Goal: Task Accomplishment & Management: Use online tool/utility

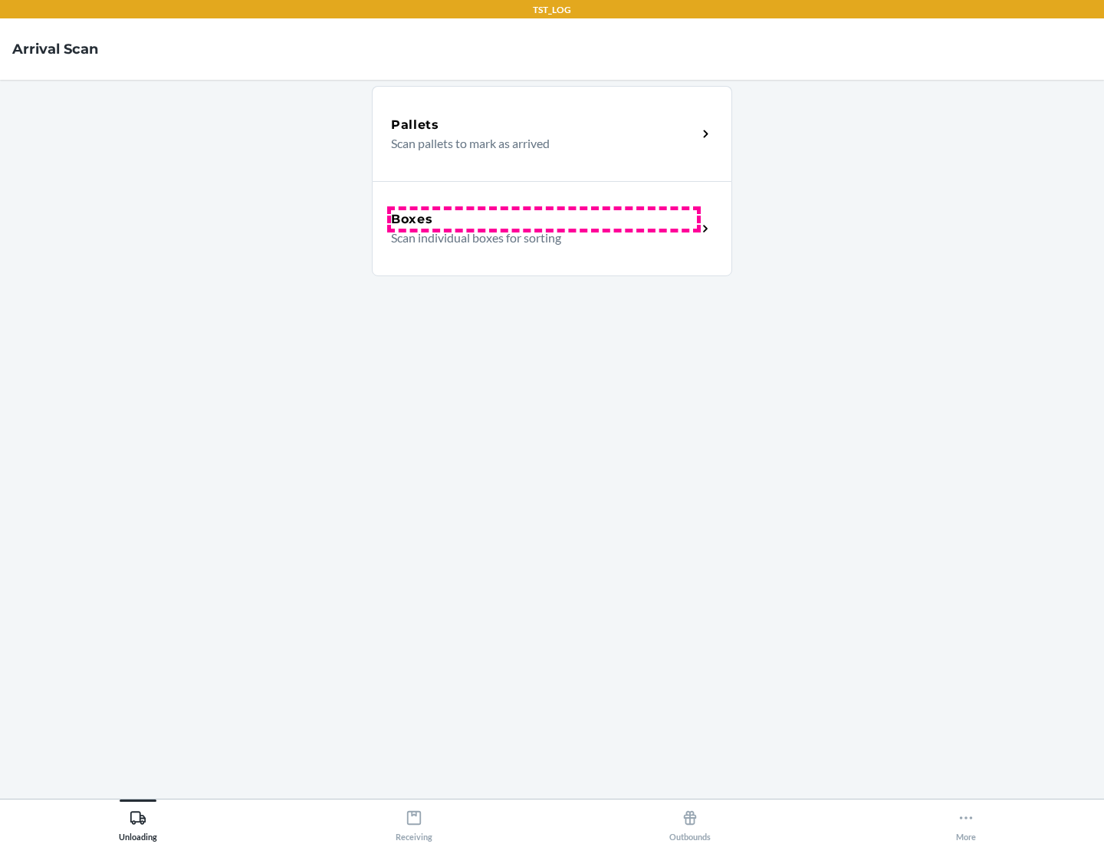
click at [544, 219] on div "Boxes" at bounding box center [544, 219] width 306 height 18
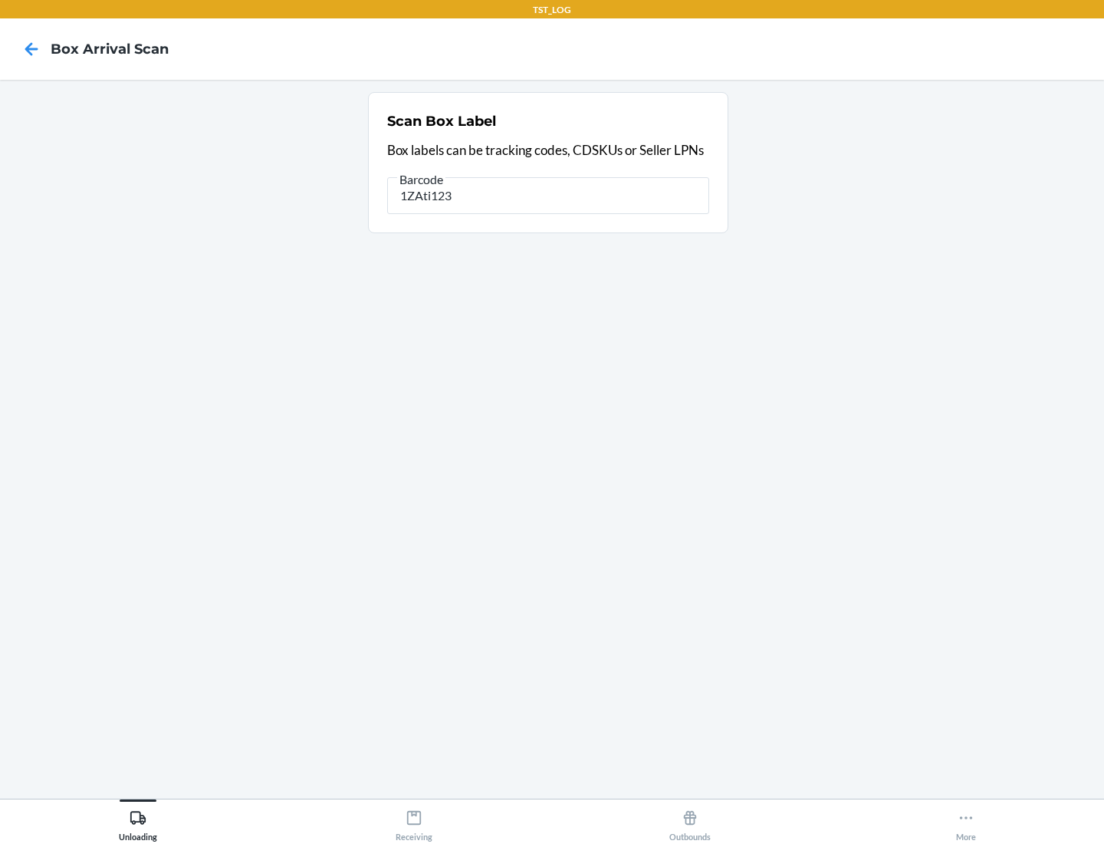
type input "1ZAti123"
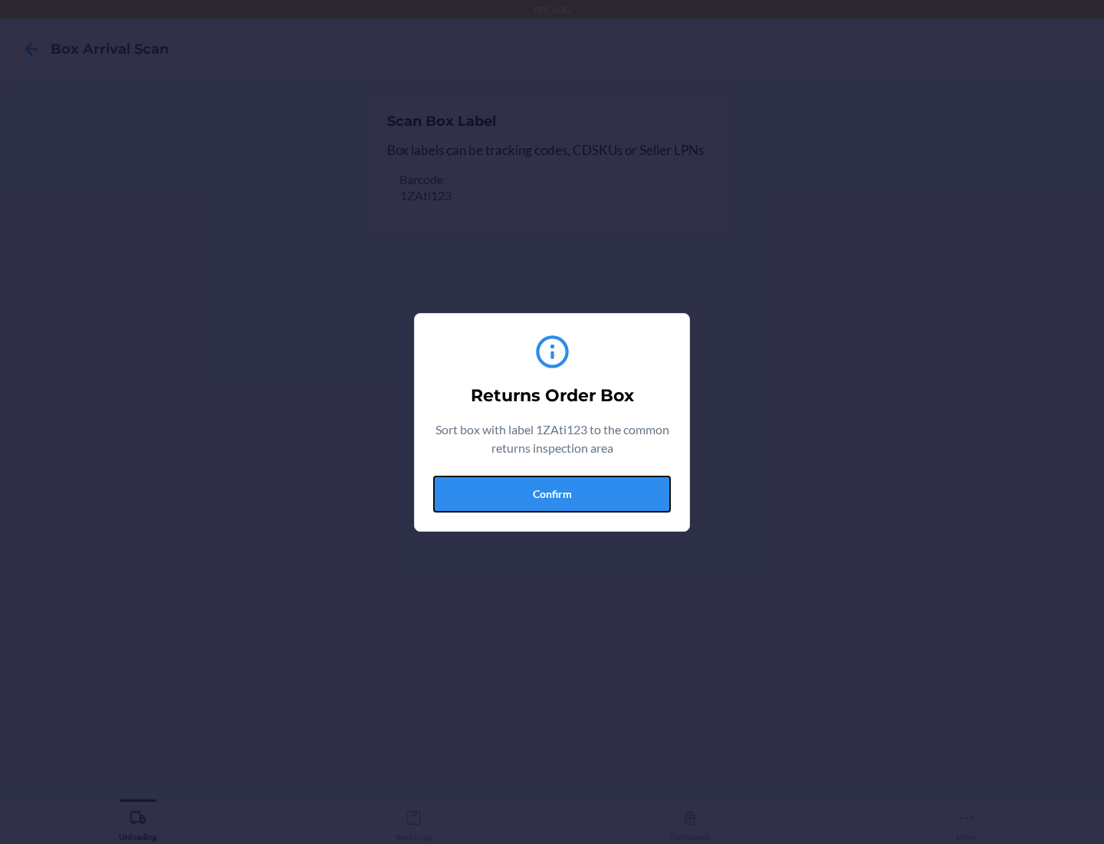
click at [552, 493] on button "Confirm" at bounding box center [552, 494] width 238 height 37
